Goal: Use online tool/utility

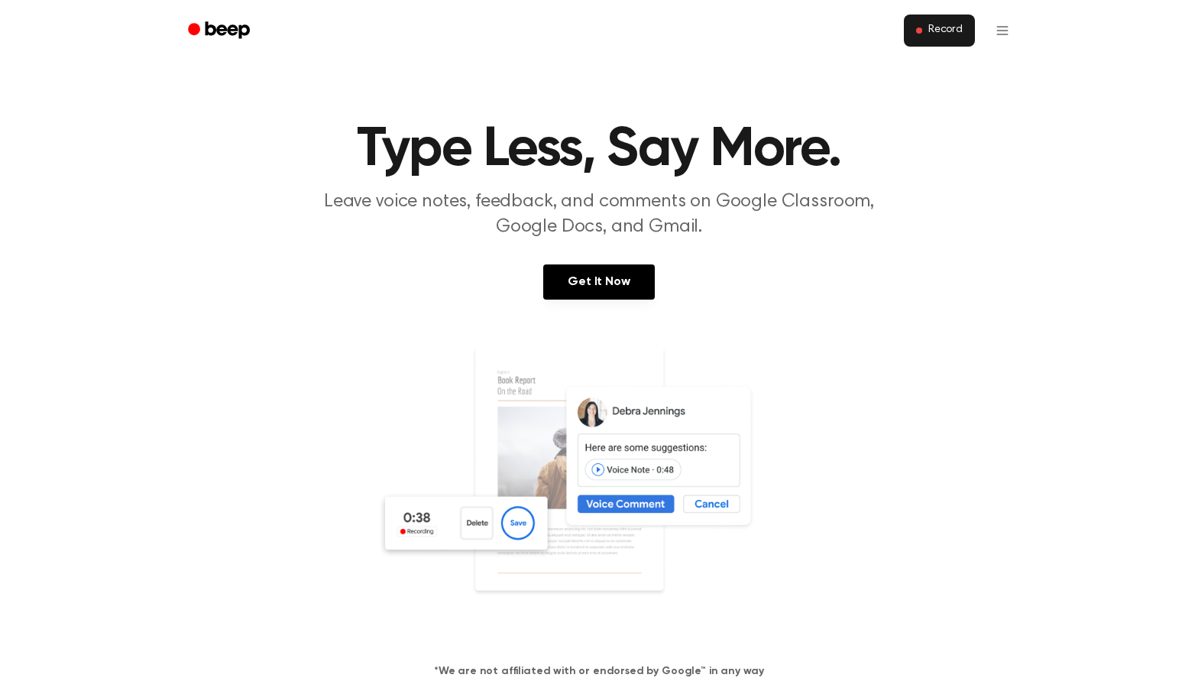
click at [954, 37] on button "Record" at bounding box center [939, 31] width 71 height 32
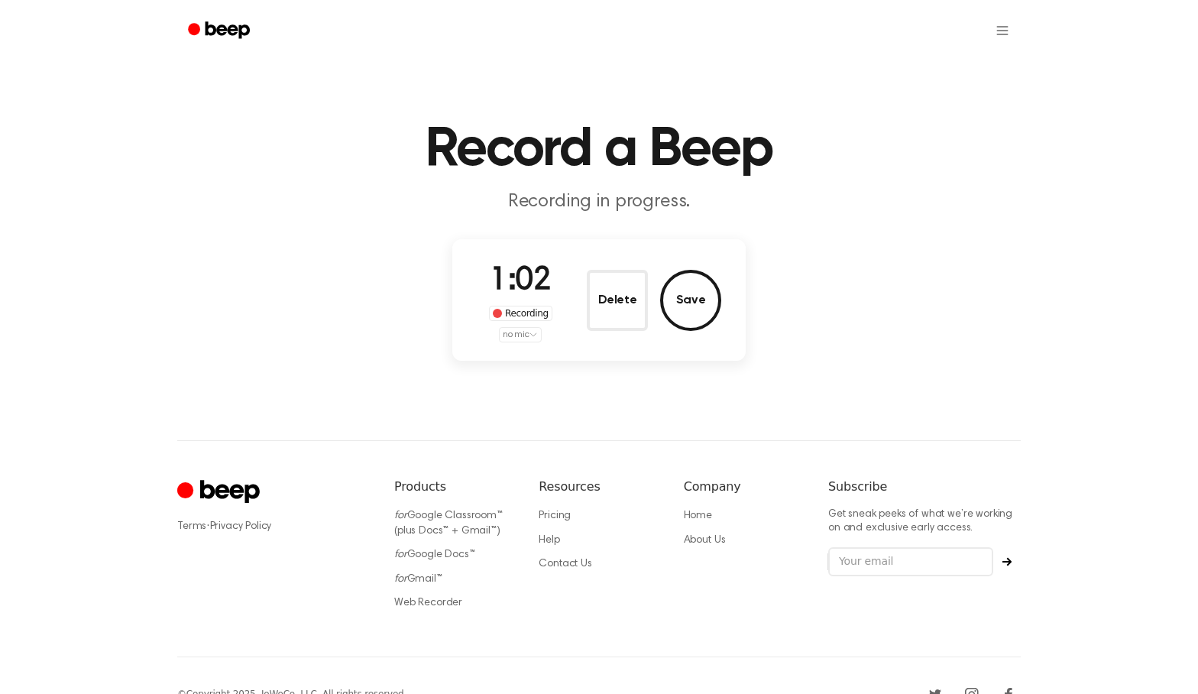
click at [352, 415] on div "Record a Beep Recording in progress. 1:02 Recording no mic Delete Save ⚠️ We ar…" at bounding box center [599, 365] width 1198 height 731
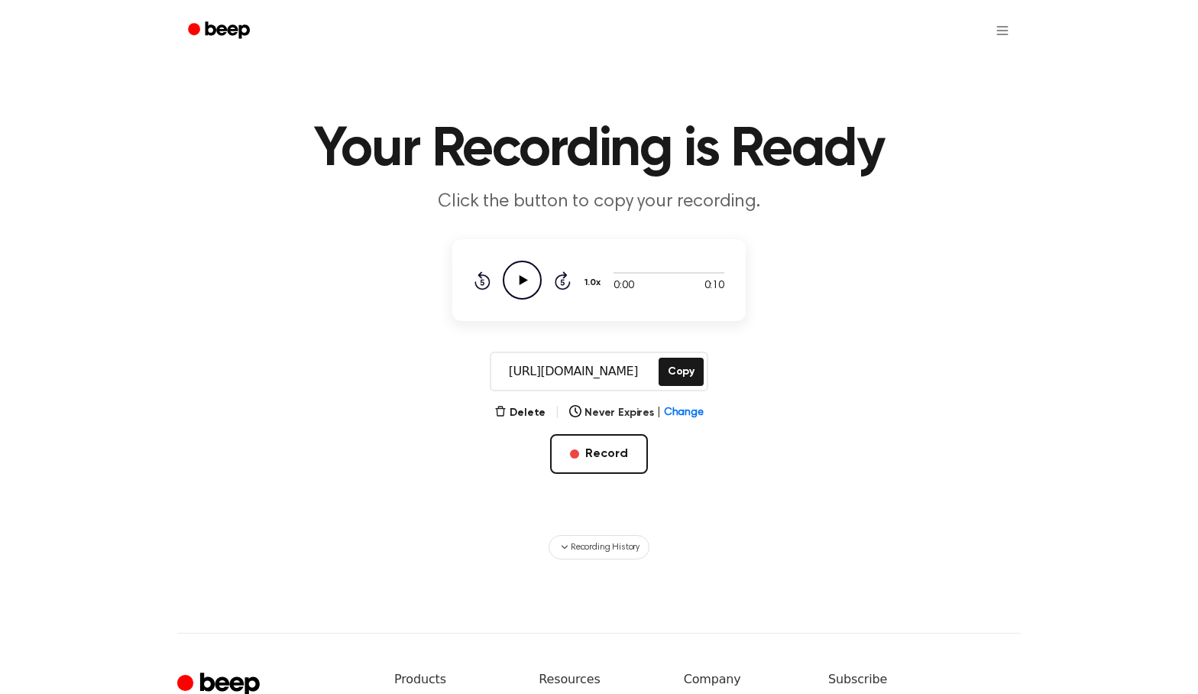
click at [531, 278] on icon "Play Audio" at bounding box center [522, 280] width 39 height 39
click at [240, 50] on div at bounding box center [599, 30] width 844 height 61
click at [236, 42] on link "Beep" at bounding box center [220, 31] width 86 height 30
